Goal: Use online tool/utility: Utilize a website feature to perform a specific function

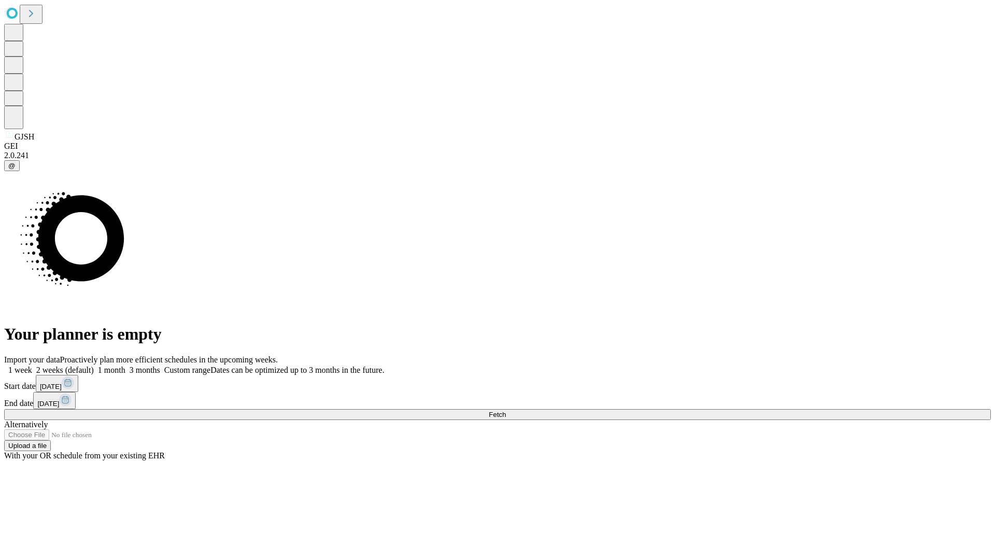
click at [506, 411] on span "Fetch" at bounding box center [497, 415] width 17 height 8
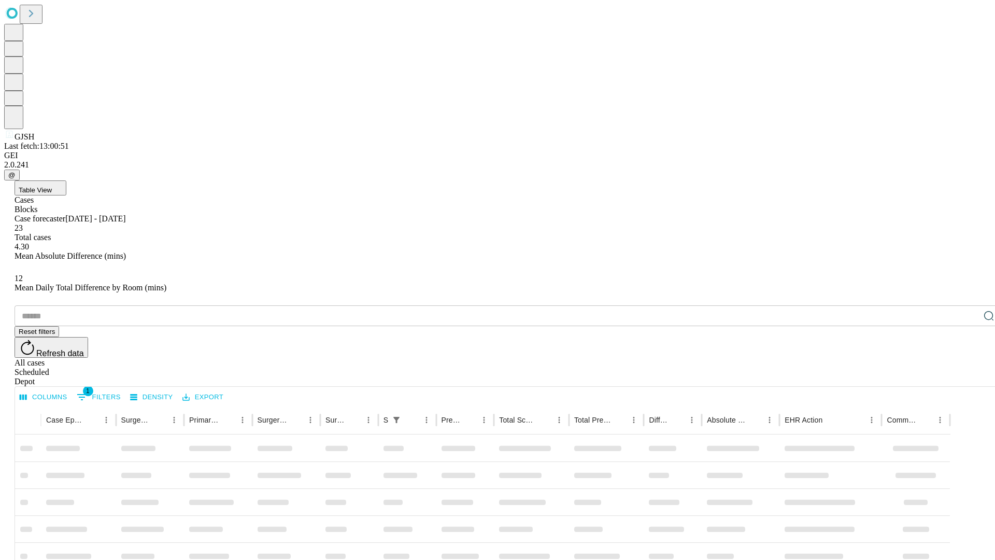
click at [52, 186] on span "Table View" at bounding box center [35, 190] width 33 height 8
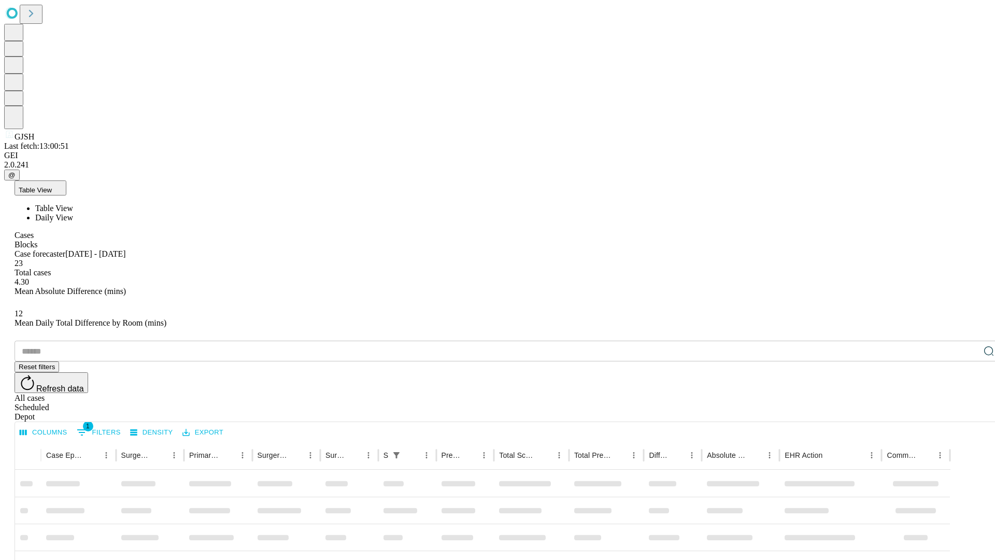
click at [73, 213] on span "Daily View" at bounding box center [54, 217] width 38 height 9
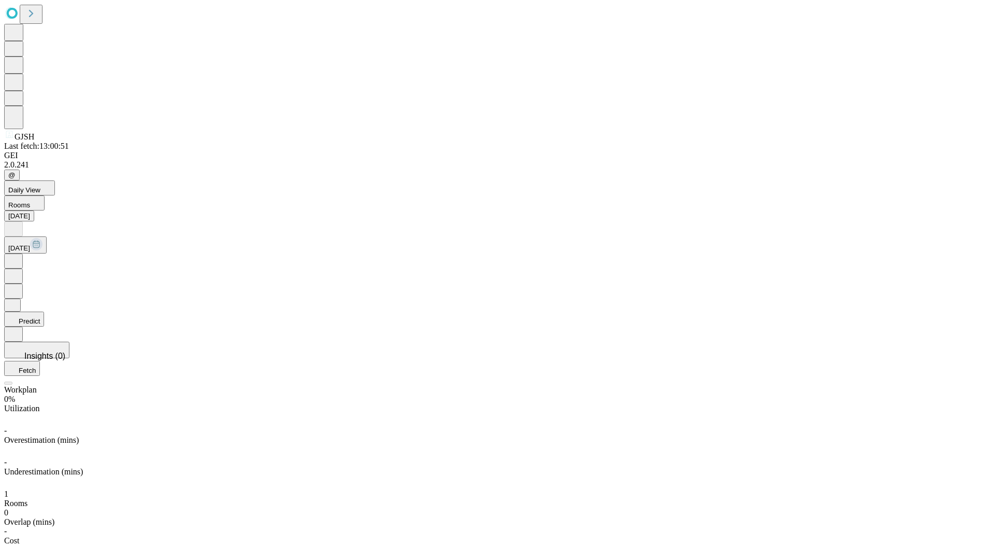
click at [44, 312] on button "Predict" at bounding box center [24, 319] width 40 height 15
